Goal: Complete application form

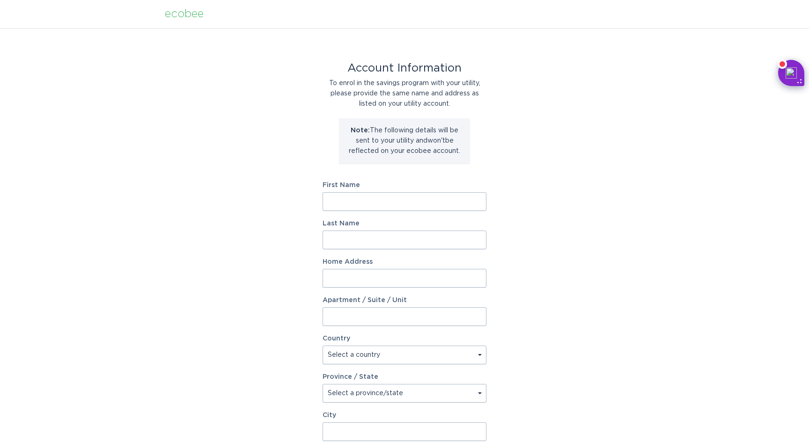
click at [408, 204] on input "First Name" at bounding box center [405, 201] width 164 height 19
type input "Shruti"
type input "[PERSON_NAME]"
type input "1105 Anacapa"
select select "US"
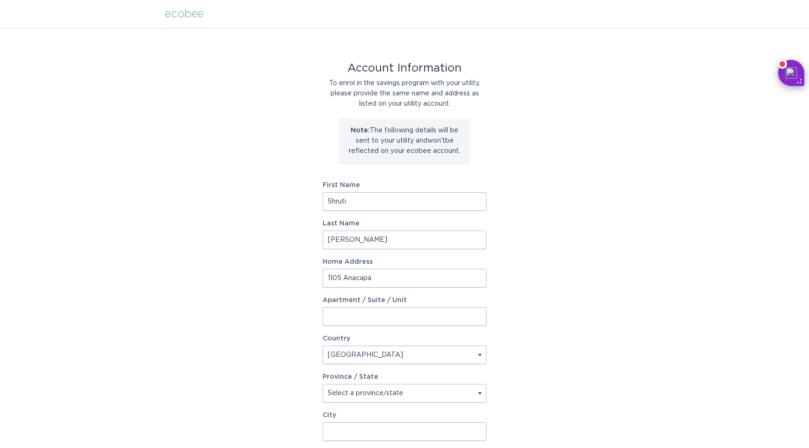
type input "Irvine"
type input "92602"
select select "CA"
drag, startPoint x: 375, startPoint y: 205, endPoint x: 313, endPoint y: 195, distance: 62.6
click at [313, 195] on div "Account Information To enrol in the savings program with your utility, please p…" at bounding box center [404, 286] width 809 height 517
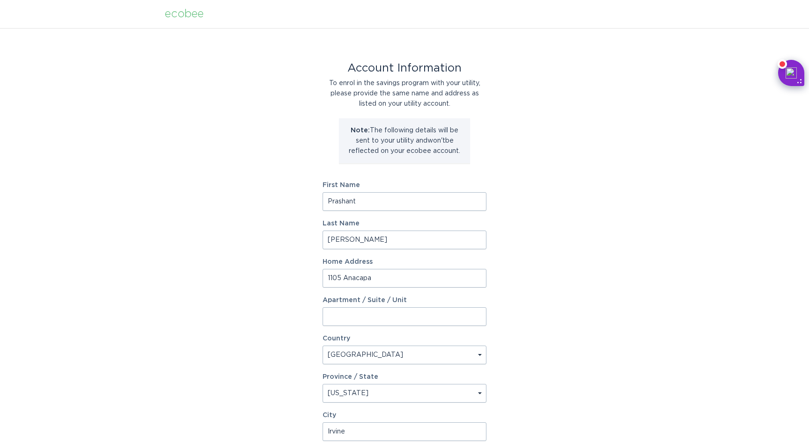
type input "Prashant"
drag, startPoint x: 354, startPoint y: 243, endPoint x: 313, endPoint y: 241, distance: 41.7
click at [313, 241] on div "Account Information To enrol in the savings program with your utility, please p…" at bounding box center [404, 286] width 809 height 517
type input "[PERSON_NAME]"
drag, startPoint x: 379, startPoint y: 283, endPoint x: 298, endPoint y: 274, distance: 81.5
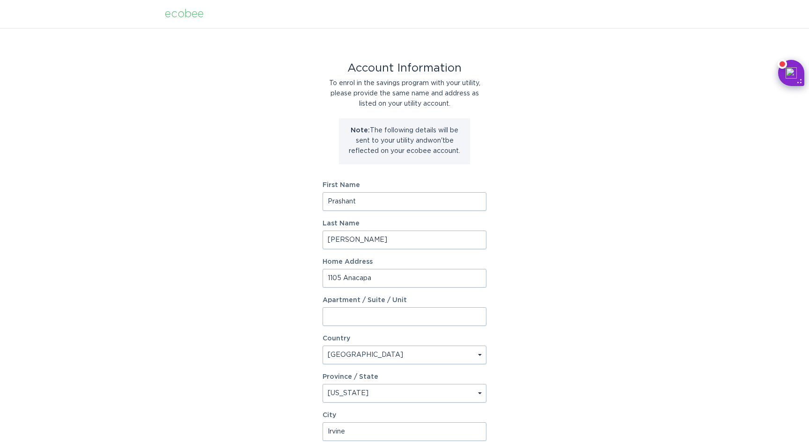
click at [298, 274] on div "Account Information To enrol in the savings program with your utility, please p…" at bounding box center [404, 286] width 809 height 517
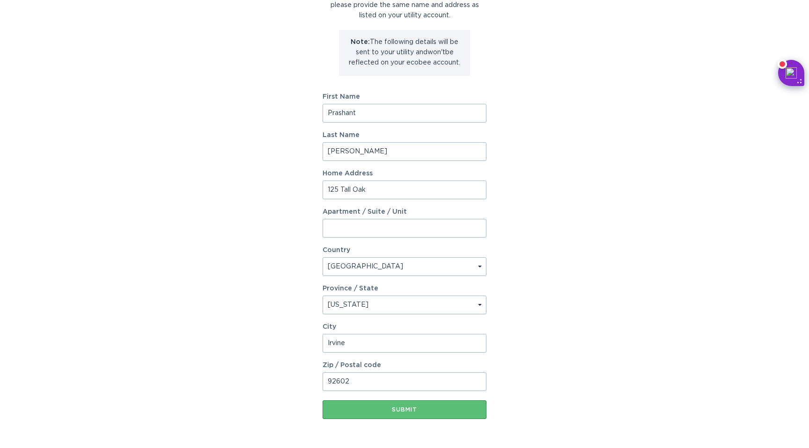
scroll to position [121, 0]
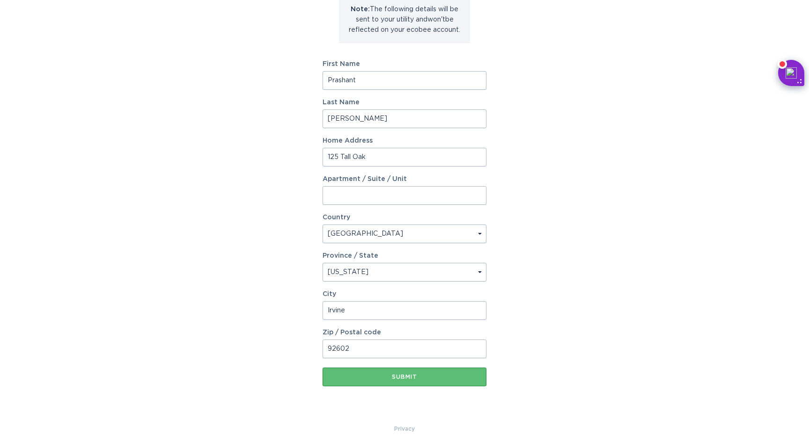
type input "125 Tall Oak"
click at [366, 269] on select "Select a province/state [US_STATE] [US_STATE] [US_STATE] [US_STATE] [US_STATE] …" at bounding box center [405, 272] width 164 height 19
click at [323, 263] on select "Select a province/state [US_STATE] [US_STATE] [US_STATE] [US_STATE] [US_STATE] …" at bounding box center [405, 272] width 164 height 19
click at [357, 352] on input "92602" at bounding box center [405, 349] width 164 height 19
type input "92603"
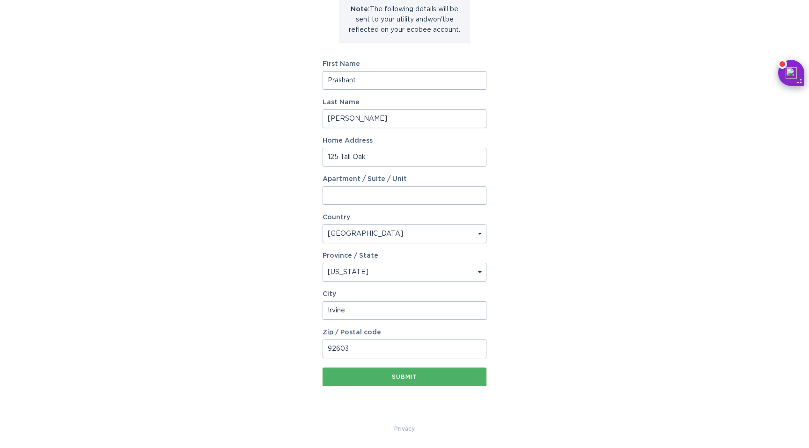
click at [386, 379] on div "Submit" at bounding box center [404, 377] width 154 height 6
